Goal: Information Seeking & Learning: Understand process/instructions

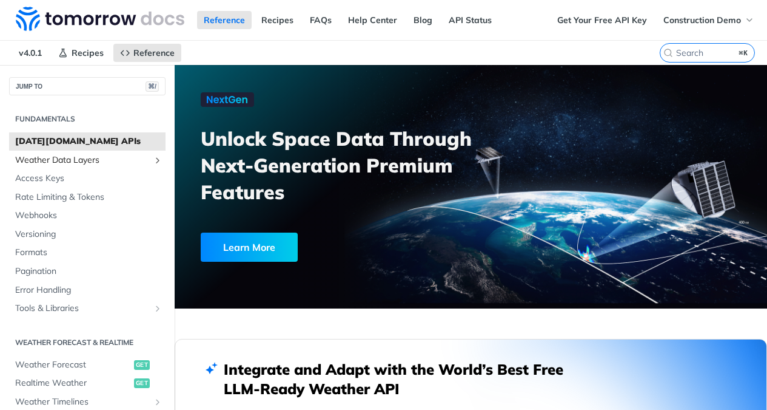
scroll to position [39, 0]
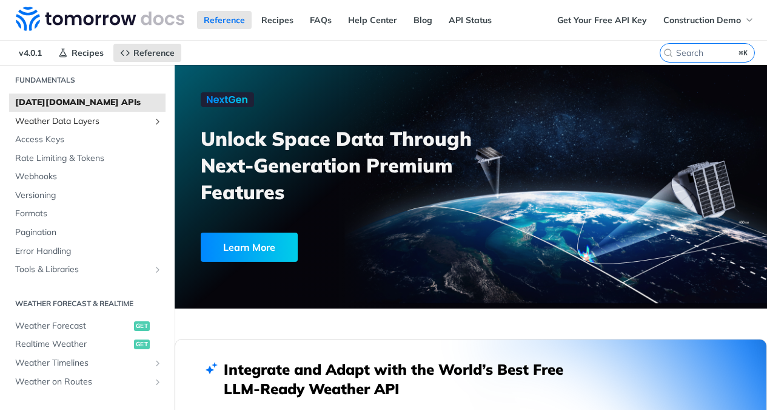
click at [70, 128] on link "Weather Data Layers" at bounding box center [87, 121] width 157 height 18
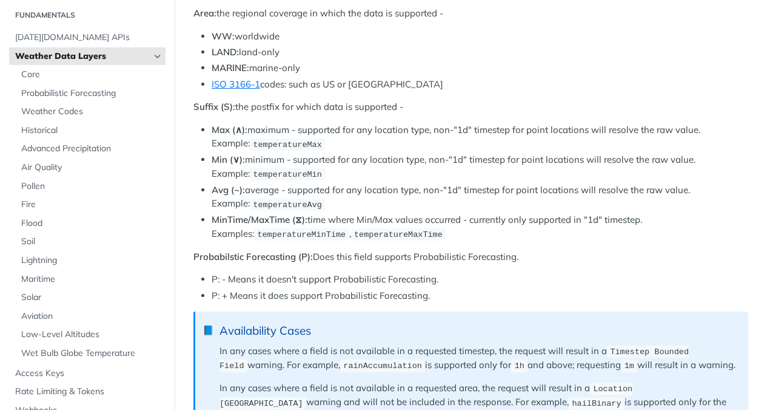
scroll to position [1218, 0]
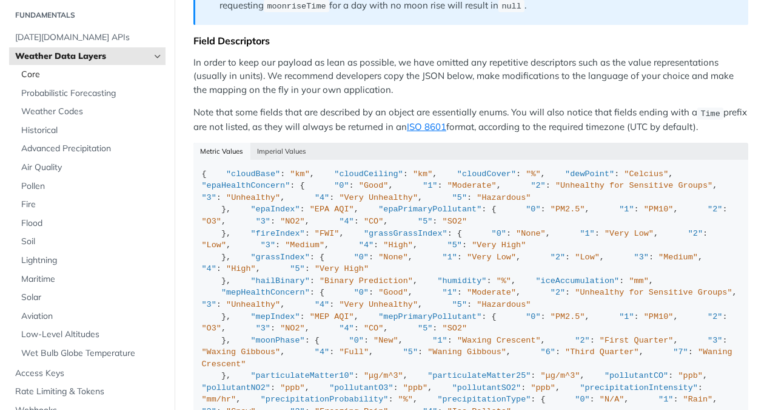
click at [87, 79] on span "Core" at bounding box center [91, 75] width 141 height 12
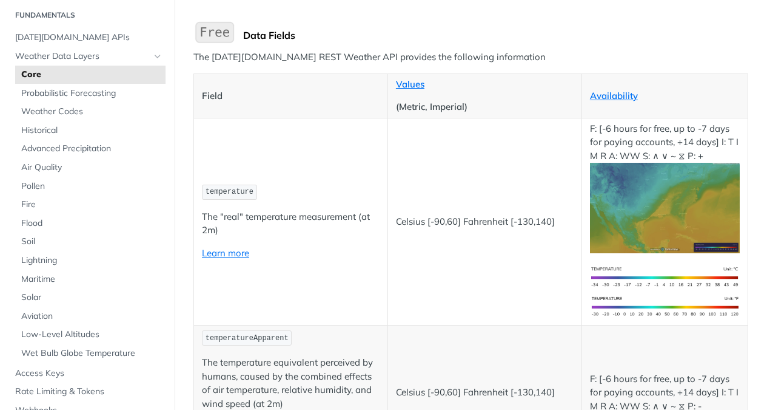
scroll to position [366, 0]
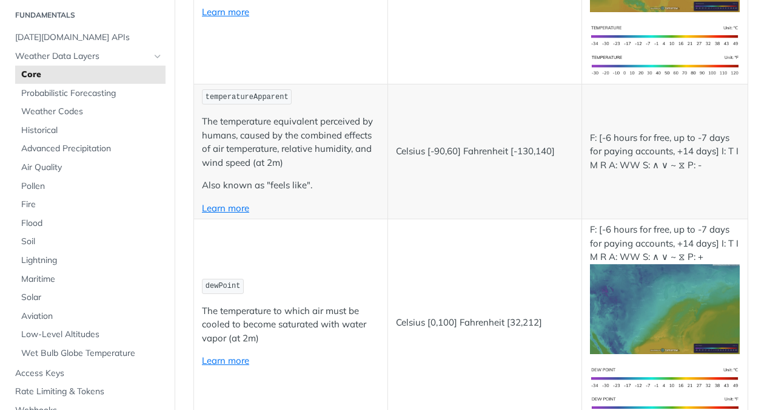
drag, startPoint x: 300, startPoint y: 248, endPoint x: 244, endPoint y: 248, distance: 55.8
click at [244, 248] on td "dewPoint The temperature to which air must be cooled to become saturated with w…" at bounding box center [291, 322] width 194 height 207
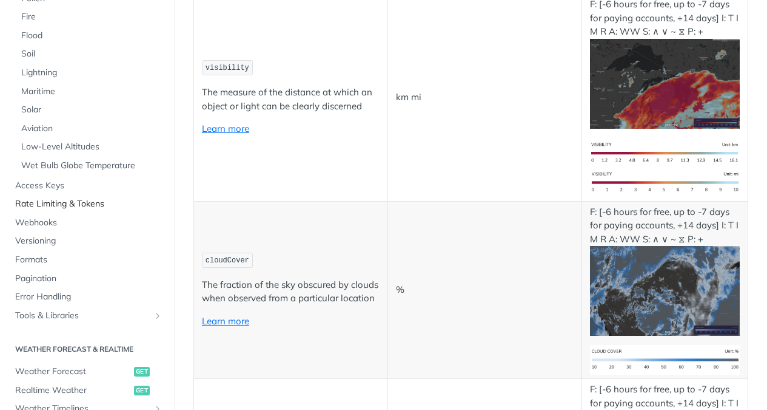
scroll to position [288, 0]
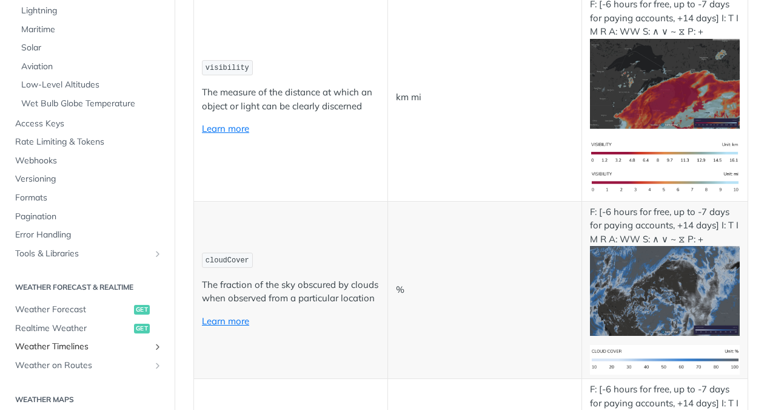
click at [67, 339] on link "Weather Timelines" at bounding box center [87, 346] width 157 height 18
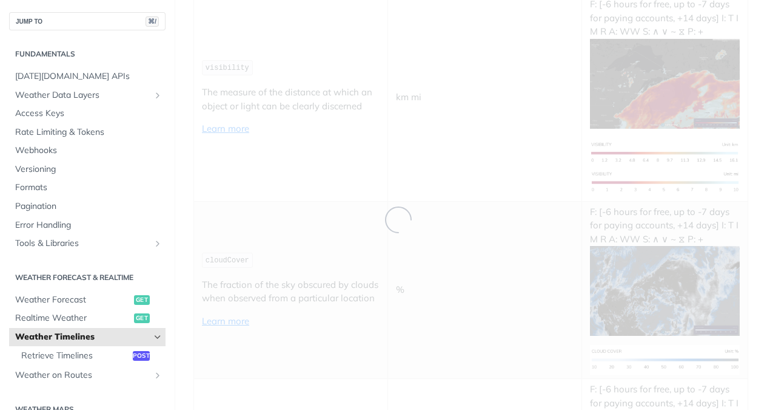
scroll to position [391, 0]
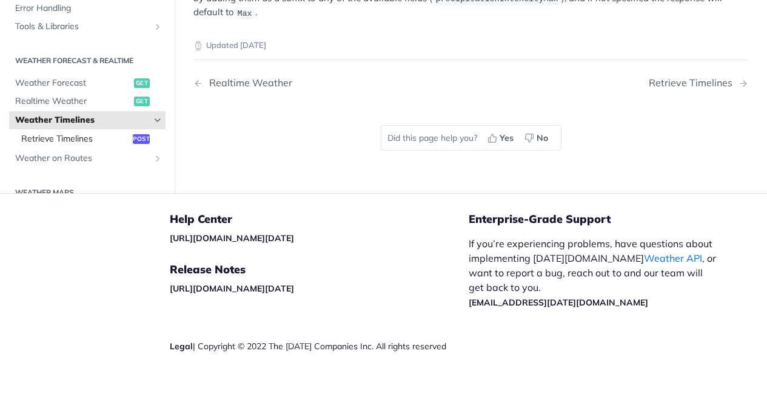
click at [99, 138] on span "Retrieve Timelines" at bounding box center [75, 139] width 109 height 12
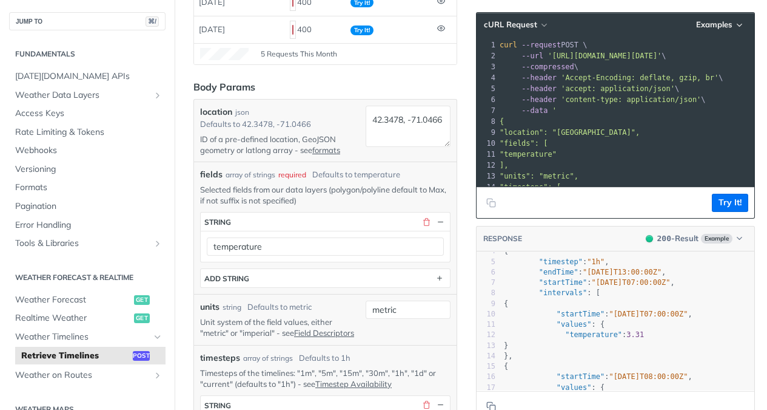
scroll to position [239, 0]
drag, startPoint x: 420, startPoint y: 130, endPoint x: 346, endPoint y: 117, distance: 74.6
click at [346, 116] on div "location json Defaults to [GEOGRAPHIC_DATA] ID of a pre-defined location, GeoJS…" at bounding box center [325, 129] width 251 height 50
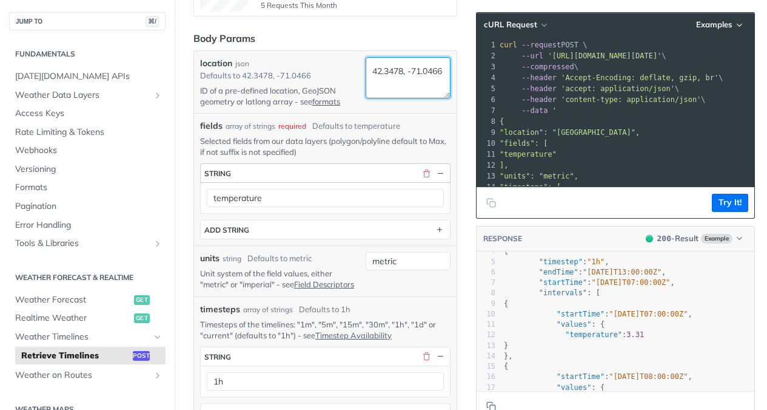
scroll to position [286, 0]
click at [316, 139] on p "Selected fields from our data layers (polygon/polyline default to Max, if not s…" at bounding box center [325, 146] width 251 height 22
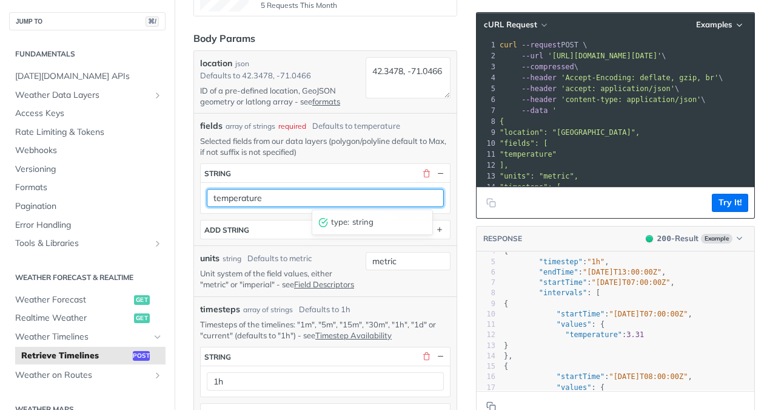
click at [280, 200] on input "temperature" at bounding box center [325, 198] width 237 height 18
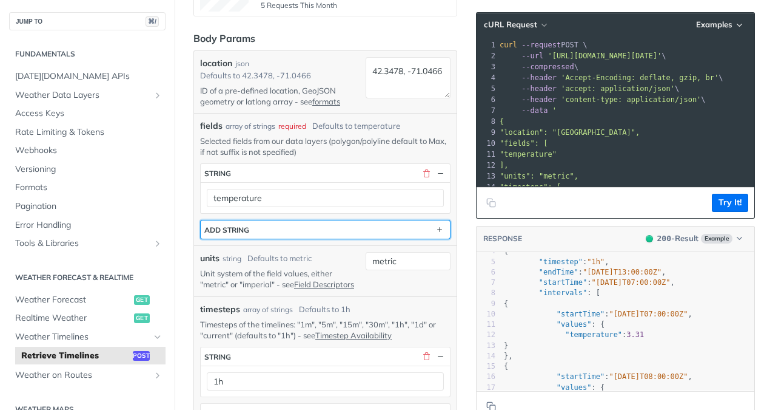
click at [271, 226] on button "ADD string" at bounding box center [325, 229] width 249 height 18
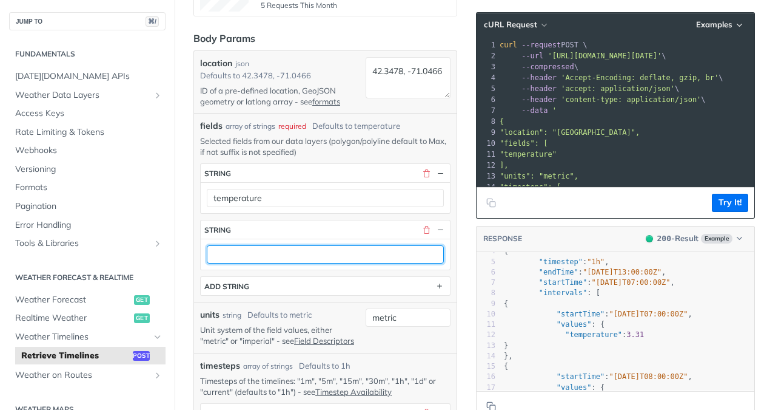
click at [299, 251] on input "text" at bounding box center [325, 254] width 237 height 18
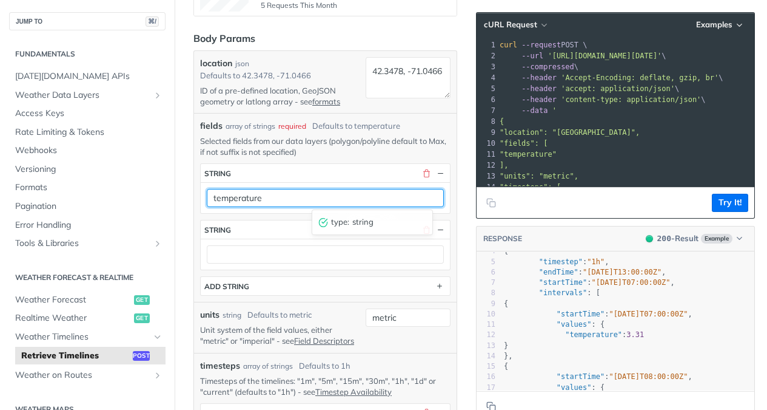
click at [322, 198] on input "temperature" at bounding box center [325, 198] width 237 height 18
click at [328, 190] on input "temperature" at bounding box center [325, 198] width 237 height 18
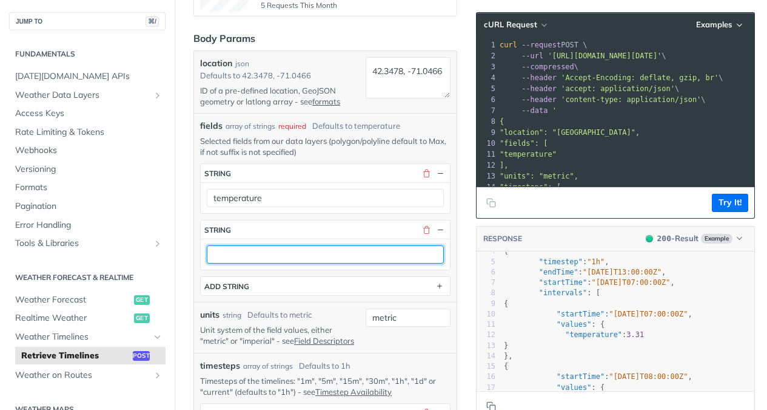
click at [283, 252] on input "text" at bounding box center [325, 254] width 237 height 18
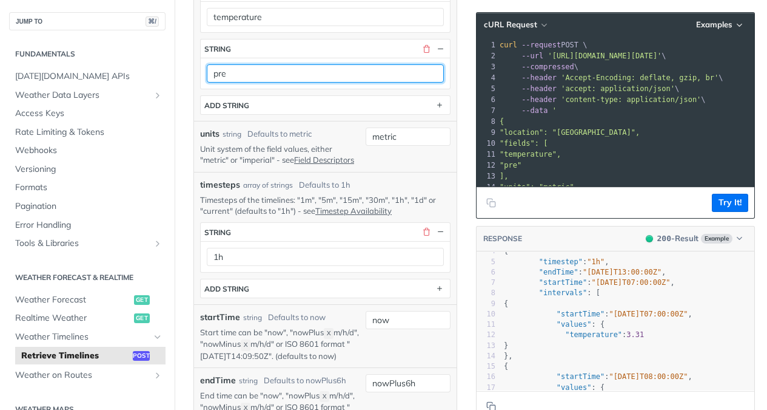
scroll to position [469, 0]
type input "pre"
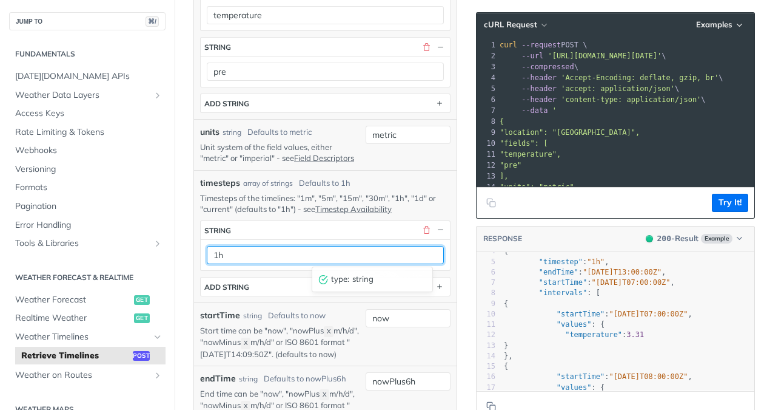
click at [283, 259] on input "1h" at bounding box center [325, 255] width 237 height 18
drag, startPoint x: 287, startPoint y: 257, endPoint x: 198, endPoint y: 251, distance: 89.4
click at [197, 251] on div "timesteps array of strings Defaults to 1h Timesteps of the timelines: "1m", "5m…" at bounding box center [325, 236] width 263 height 132
click at [254, 252] on input "1h" at bounding box center [325, 255] width 237 height 18
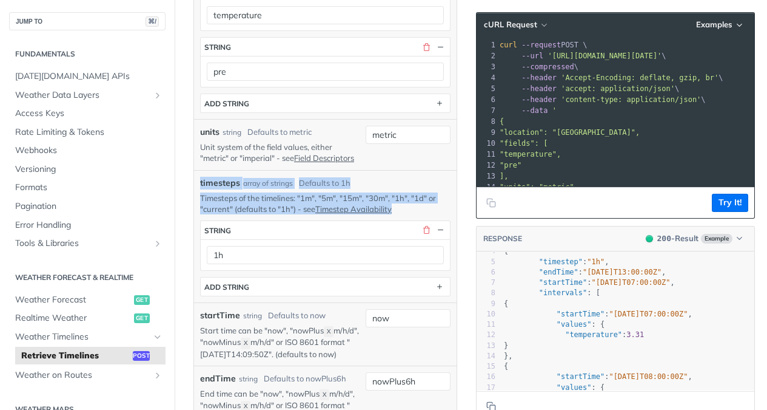
drag, startPoint x: 397, startPoint y: 211, endPoint x: 198, endPoint y: 184, distance: 200.8
click at [198, 184] on div "timesteps array of strings Defaults to 1h Timesteps of the timelines: "1m", "5m…" at bounding box center [325, 236] width 263 height 132
click at [249, 187] on div "array of strings" at bounding box center [268, 183] width 50 height 11
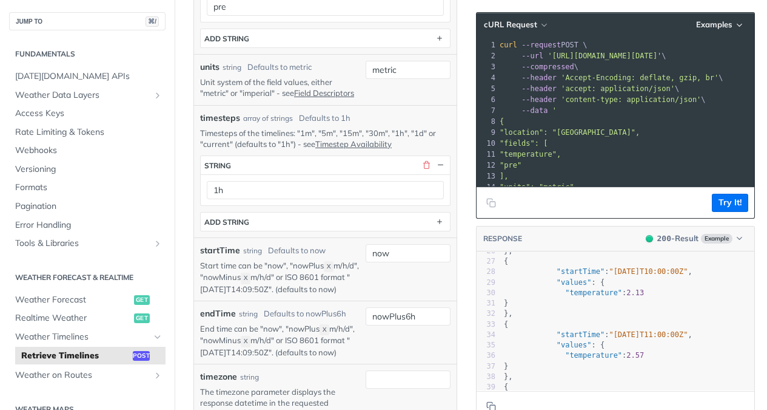
scroll to position [0, 0]
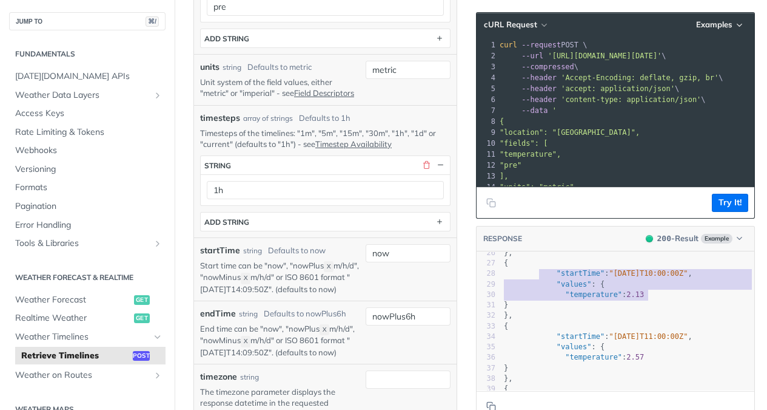
type textarea ""startTime": "[DATE]T10:00:00Z", "values": { "temperature": 2.13"
drag, startPoint x: 653, startPoint y: 296, endPoint x: 543, endPoint y: 271, distance: 113.2
click at [543, 271] on div "1 { 2 "data" : { 3 "timelines" : [ 4 { 5 "timestep" : "1h" , 6 "endTime" : "[DA…" at bounding box center [628, 221] width 253 height 471
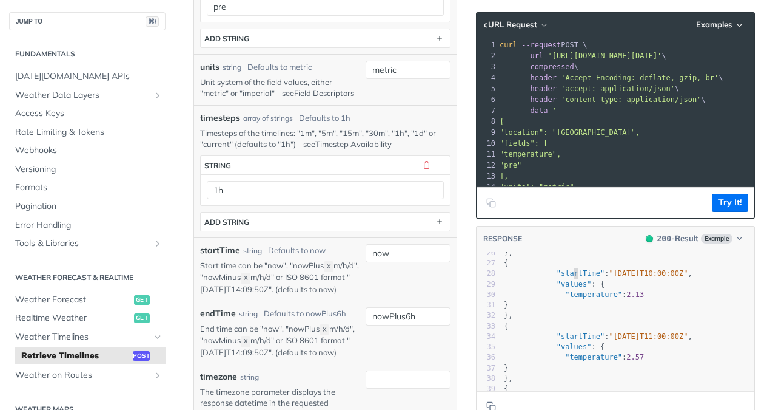
click at [574, 275] on span ""startTime"" at bounding box center [581, 273] width 48 height 8
type textarea ""startTime": "[DATE]T10:00:00Z", "values": { "temperature": 2.13"
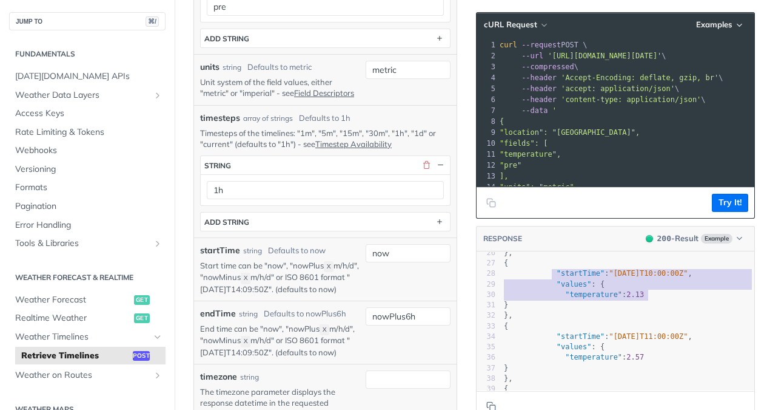
drag, startPoint x: 653, startPoint y: 296, endPoint x: 553, endPoint y: 271, distance: 103.3
click at [553, 271] on div "1 { 2 "data" : { 3 "timelines" : [ 4 { 5 "timestep" : "1h" , 6 "endTime" : "[DA…" at bounding box center [628, 221] width 253 height 471
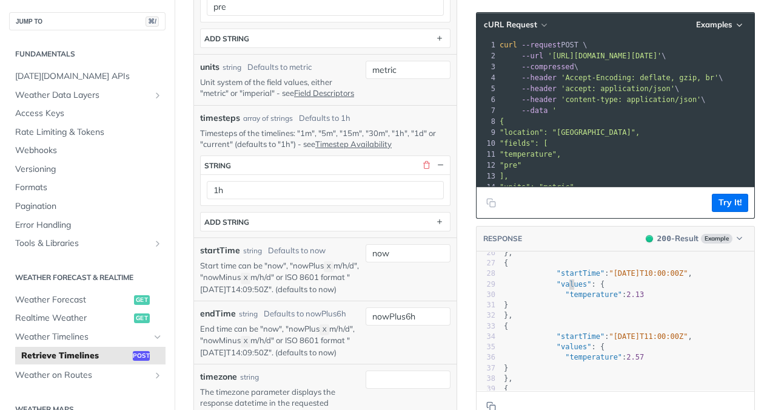
click at [571, 280] on span ""values"" at bounding box center [574, 284] width 35 height 8
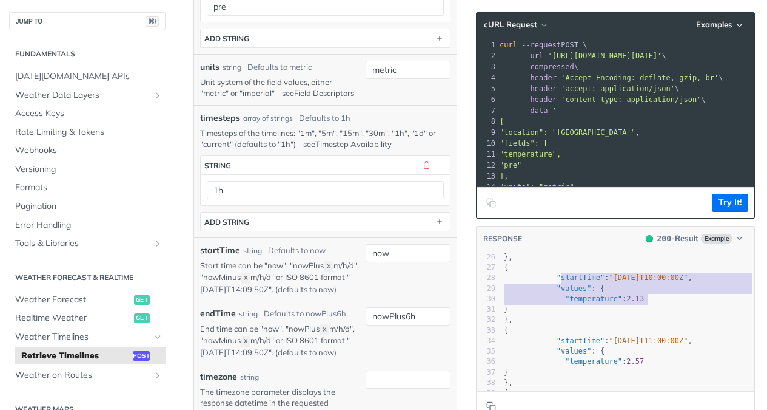
type textarea ""startTime": "[DATE]T10:00:00Z", "values": { "temperature": 2.13"
drag, startPoint x: 651, startPoint y: 295, endPoint x: 559, endPoint y: 276, distance: 94.1
click at [559, 276] on div "1 { 2 "data" : { 3 "timelines" : [ 4 { 5 "timestep" : "1h" , 6 "endTime" : "[DA…" at bounding box center [628, 225] width 253 height 471
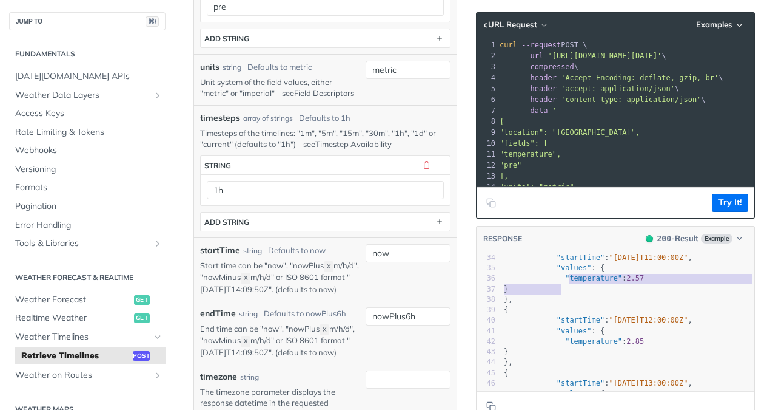
type textarea ""temperature": 2.57 }"
drag, startPoint x: 658, startPoint y: 284, endPoint x: 567, endPoint y: 278, distance: 91.2
click at [567, 278] on div "21 { 22 "startTime" : "[DATE]T09:00:00Z" , 23 "values" : { 24 "temperature" : 2…" at bounding box center [628, 299] width 253 height 366
click at [567, 278] on span ""temperature"" at bounding box center [593, 278] width 57 height 8
type textarea ""temperature": 2.57"
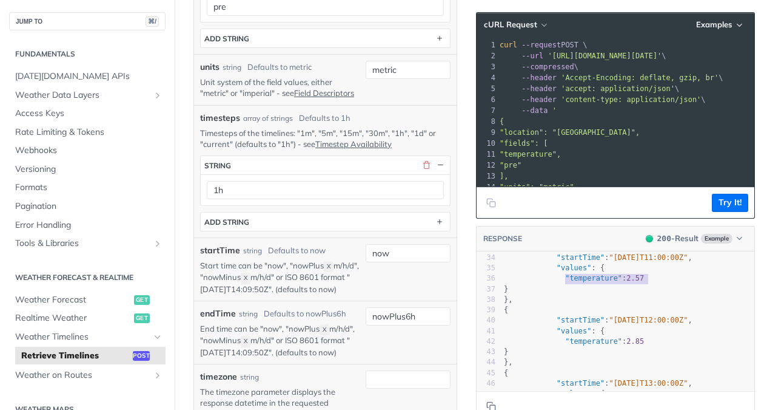
drag, startPoint x: 567, startPoint y: 278, endPoint x: 662, endPoint y: 277, distance: 94.7
click at [662, 277] on pre ""temperature" : 2.57" at bounding box center [628, 278] width 253 height 10
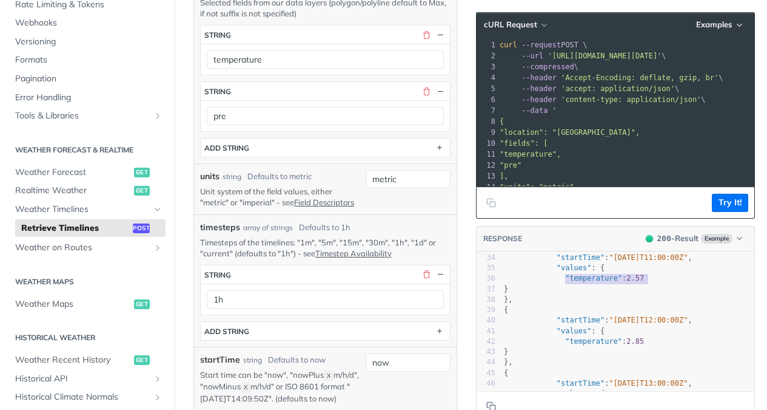
scroll to position [369, 0]
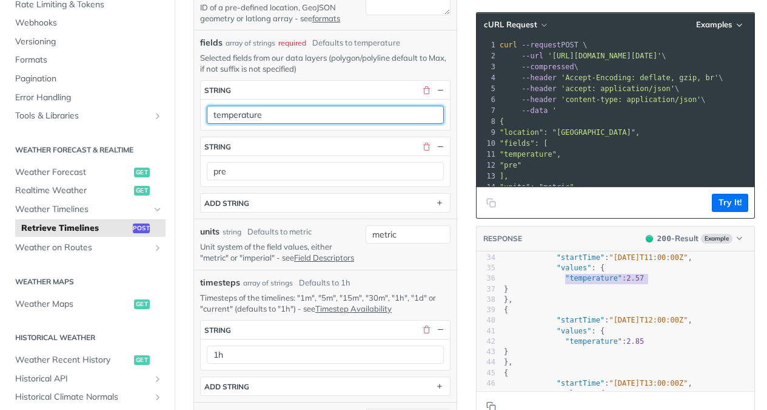
click at [337, 106] on input "temperature" at bounding box center [325, 115] width 237 height 18
click at [315, 107] on input "temperature" at bounding box center [325, 115] width 237 height 18
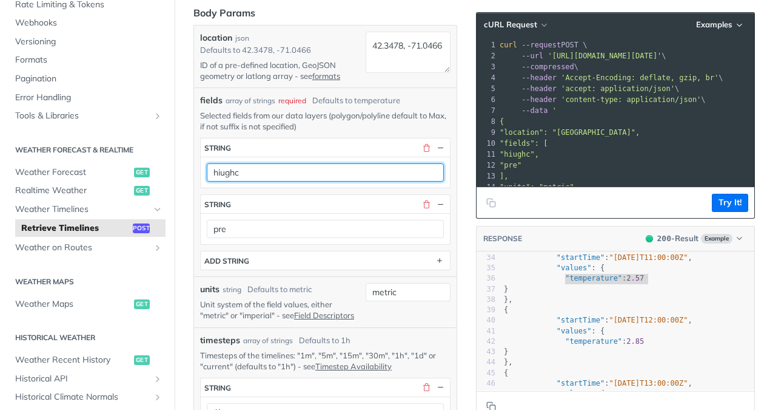
scroll to position [283, 0]
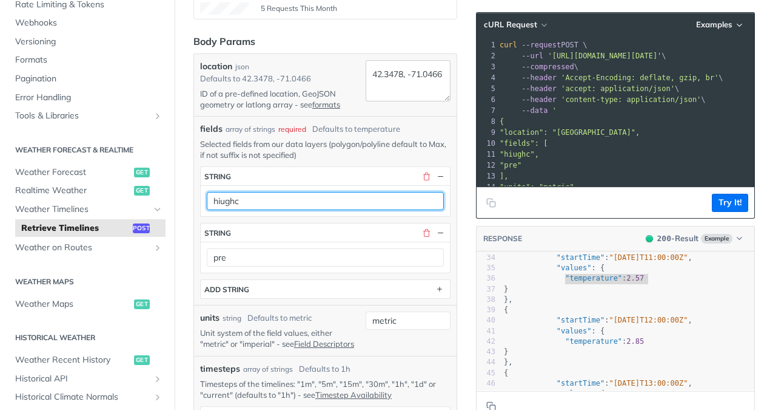
type input "hiughc"
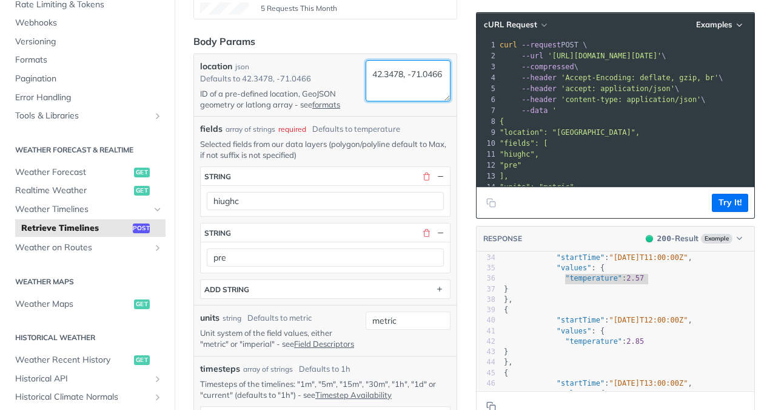
drag, startPoint x: 417, startPoint y: 92, endPoint x: 360, endPoint y: 64, distance: 63.8
click at [360, 64] on div "location json Defaults to [GEOGRAPHIC_DATA] ID of a pre-defined location, GeoJS…" at bounding box center [325, 85] width 251 height 50
click at [387, 75] on textarea "42.3478, -71.0466" at bounding box center [408, 80] width 85 height 41
drag, startPoint x: 416, startPoint y: 87, endPoint x: 364, endPoint y: 70, distance: 54.9
click at [364, 70] on div "location json Defaults to [GEOGRAPHIC_DATA] ID of a pre-defined location, GeoJS…" at bounding box center [325, 85] width 251 height 50
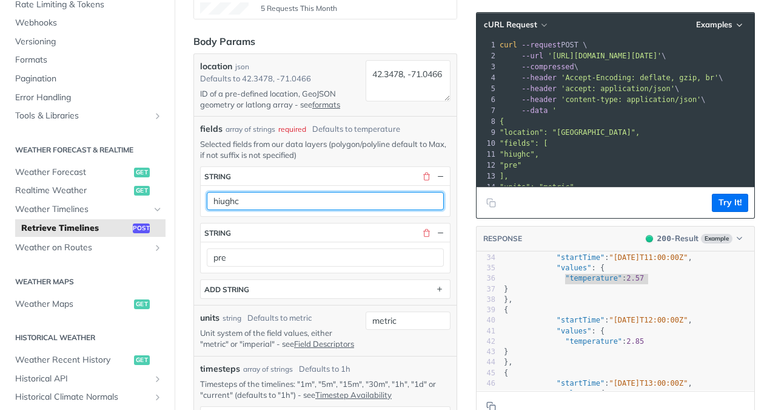
click at [304, 200] on input "hiughc" at bounding box center [325, 201] width 237 height 18
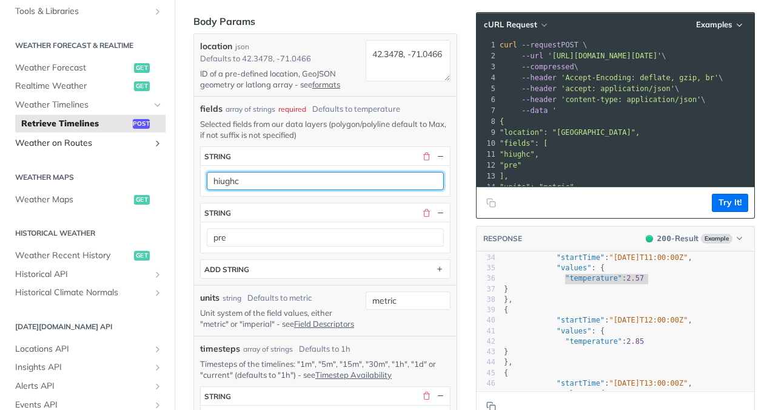
scroll to position [213, 0]
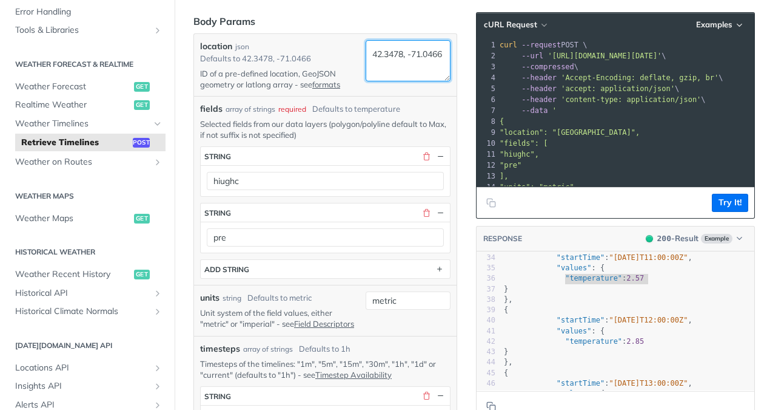
drag, startPoint x: 416, startPoint y: 69, endPoint x: 371, endPoint y: 58, distance: 45.8
click at [371, 58] on textarea "42.3478, -71.0466" at bounding box center [408, 60] width 85 height 41
click at [375, 121] on p "Selected fields from our data layers (polygon/polyline default to Max, if not s…" at bounding box center [325, 129] width 251 height 22
drag, startPoint x: 419, startPoint y: 71, endPoint x: 359, endPoint y: 49, distance: 64.7
click at [359, 49] on div "location json Defaults to [GEOGRAPHIC_DATA] ID of a pre-defined location, GeoJS…" at bounding box center [325, 65] width 251 height 50
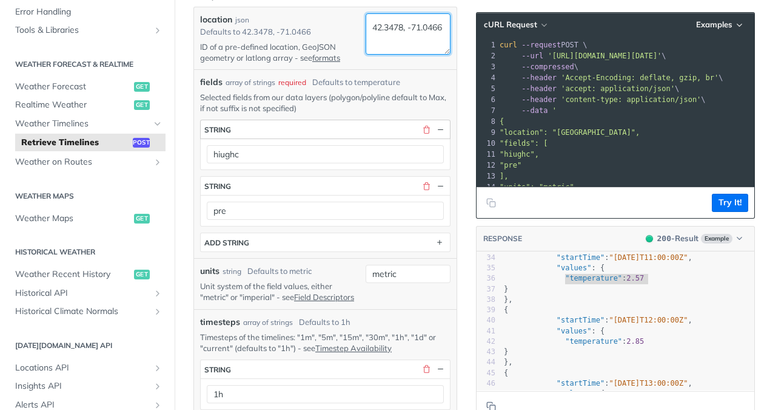
scroll to position [329, 0]
